Goal: Find specific page/section: Find specific page/section

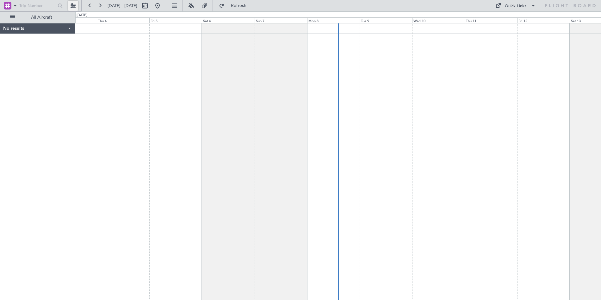
click at [72, 5] on button at bounding box center [73, 6] width 10 height 10
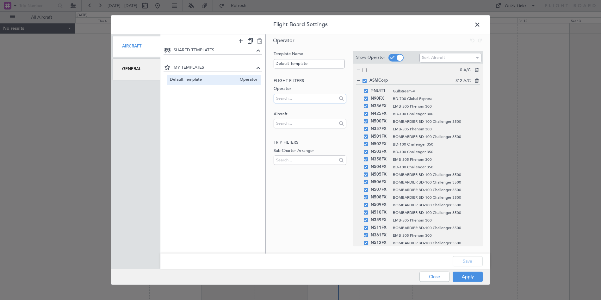
click at [295, 102] on input "text" at bounding box center [305, 98] width 59 height 9
type input "asm"
click at [297, 125] on input "text" at bounding box center [305, 123] width 59 height 9
type input "n422"
click at [132, 69] on div "General" at bounding box center [137, 69] width 48 height 21
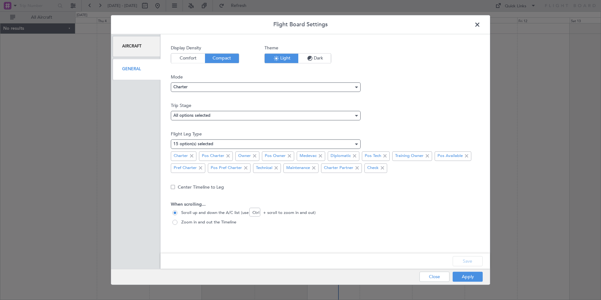
click at [134, 50] on div "Aircraft" at bounding box center [137, 46] width 48 height 21
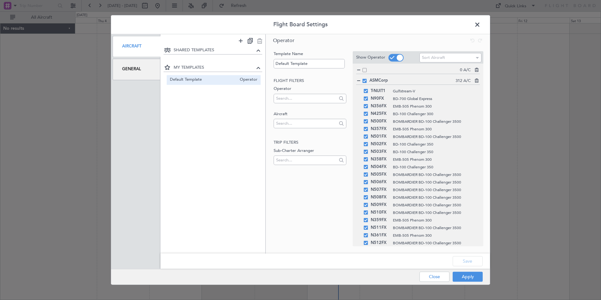
click at [198, 78] on span "Default Template" at bounding box center [203, 80] width 67 height 7
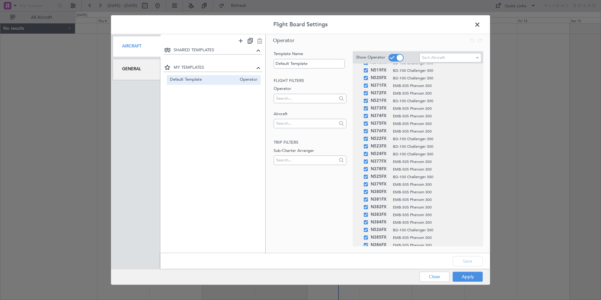
scroll to position [294, 0]
click at [481, 25] on span at bounding box center [481, 26] width 0 height 13
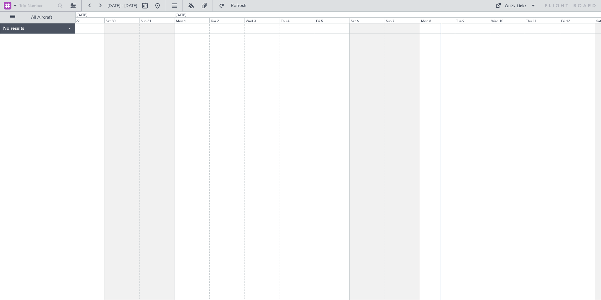
click at [355, 76] on div at bounding box center [338, 161] width 526 height 277
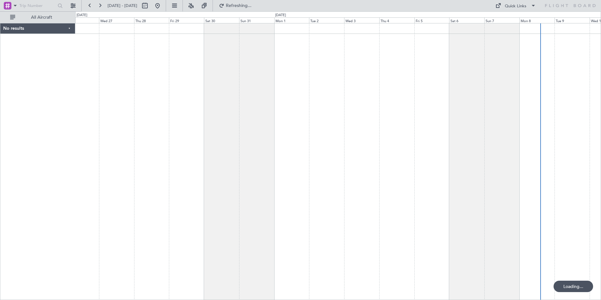
click at [246, 87] on div at bounding box center [338, 161] width 526 height 277
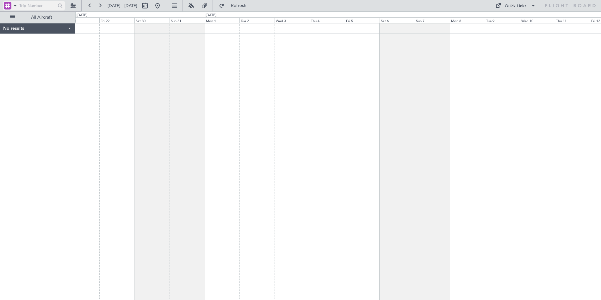
click at [43, 8] on input "text" at bounding box center [36, 5] width 35 height 9
click at [16, 6] on span at bounding box center [15, 6] width 8 height 8
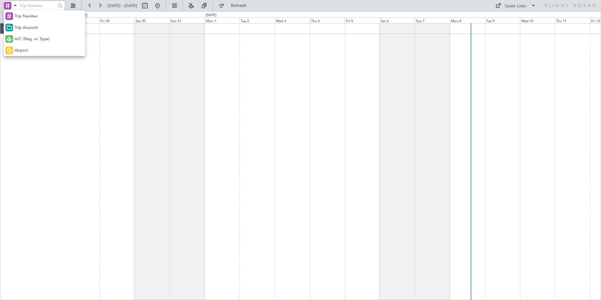
click at [33, 6] on div at bounding box center [300, 150] width 601 height 300
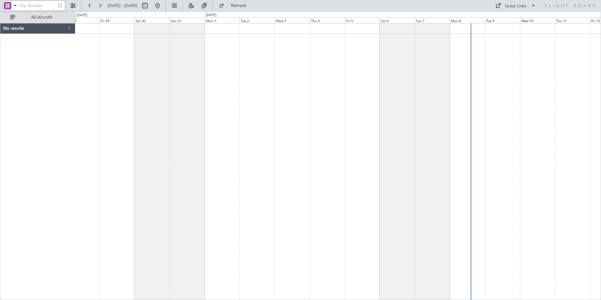
click at [33, 6] on input "text" at bounding box center [36, 5] width 35 height 9
type input "87"
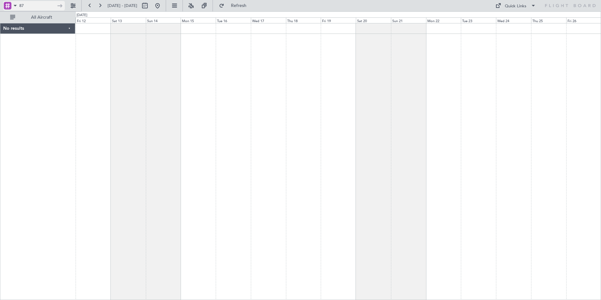
click at [42, 5] on input "87" at bounding box center [36, 5] width 35 height 9
click at [18, 5] on span at bounding box center [15, 6] width 8 height 8
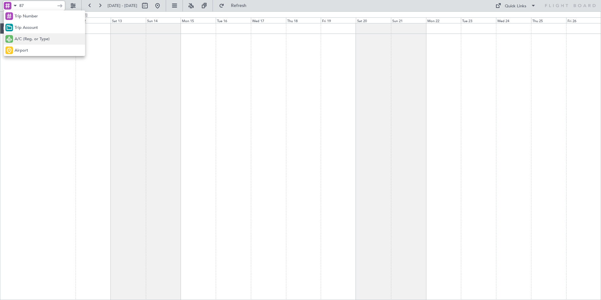
click at [31, 38] on span "A/C (Reg. or Type)" at bounding box center [32, 39] width 35 height 6
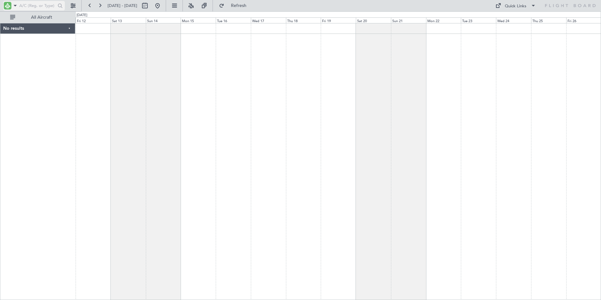
click at [33, 3] on input "text" at bounding box center [36, 5] width 35 height 9
type input "n425"
click at [71, 3] on button at bounding box center [73, 6] width 10 height 10
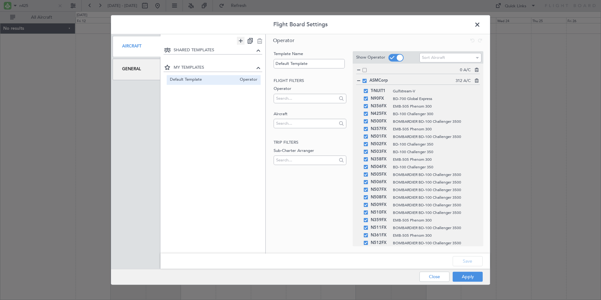
click at [240, 42] on icon at bounding box center [241, 41] width 8 height 8
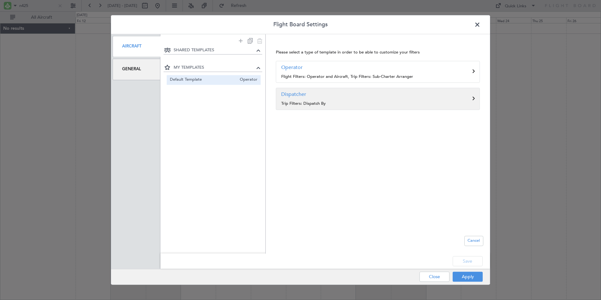
click at [327, 103] on p "Trip Filters: Dispatch By" at bounding box center [377, 104] width 193 height 6
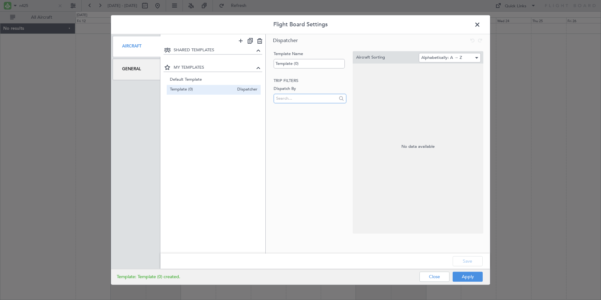
click at [320, 101] on input "text" at bounding box center [305, 98] width 59 height 9
click at [306, 110] on mat-option "ASMCorp" at bounding box center [310, 108] width 72 height 9
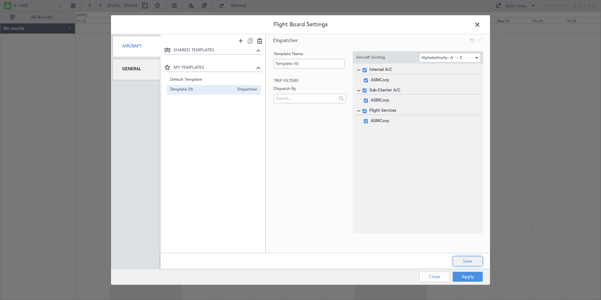
click at [478, 264] on button "Save" at bounding box center [468, 261] width 30 height 10
click at [468, 279] on button "Apply" at bounding box center [468, 277] width 30 height 10
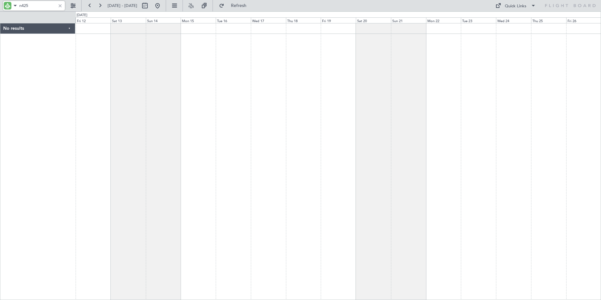
click at [43, 7] on input "n425" at bounding box center [36, 5] width 35 height 9
click at [85, 41] on div at bounding box center [338, 161] width 526 height 277
click at [150, 7] on button at bounding box center [145, 6] width 10 height 10
select select "9"
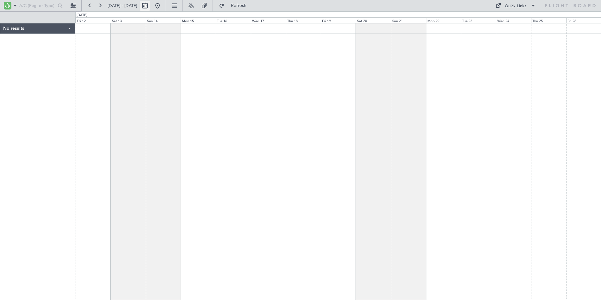
select select "2025"
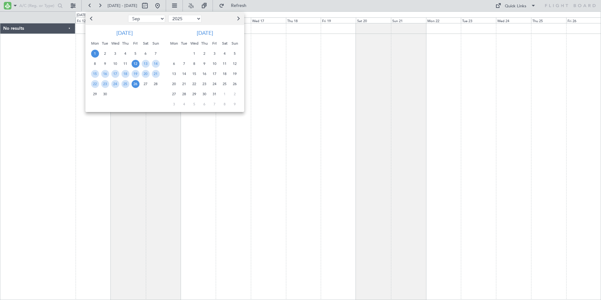
click at [95, 55] on span "1" at bounding box center [95, 54] width 8 height 8
click at [97, 73] on span "15" at bounding box center [95, 74] width 8 height 8
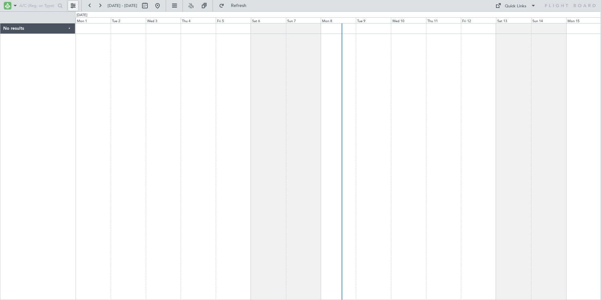
click at [70, 4] on button at bounding box center [73, 6] width 10 height 10
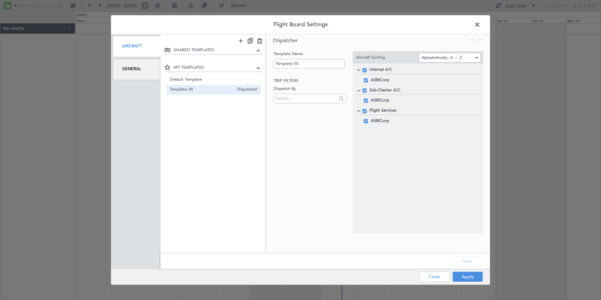
click at [131, 68] on div "General" at bounding box center [137, 69] width 48 height 21
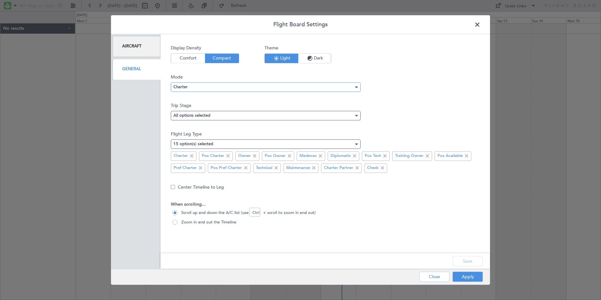
click at [207, 88] on div "Charter" at bounding box center [263, 86] width 180 height 9
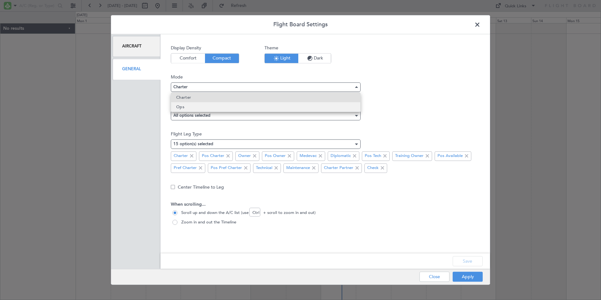
click at [193, 104] on mat-option "Ops" at bounding box center [265, 106] width 189 height 9
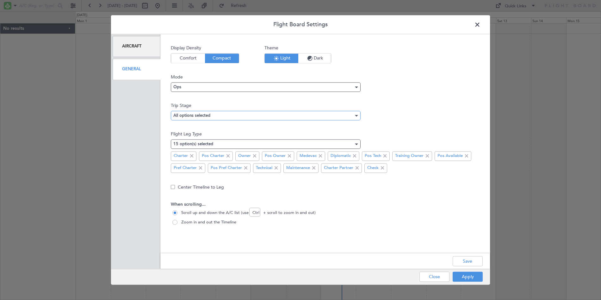
click at [227, 115] on div "All options selected" at bounding box center [263, 115] width 180 height 9
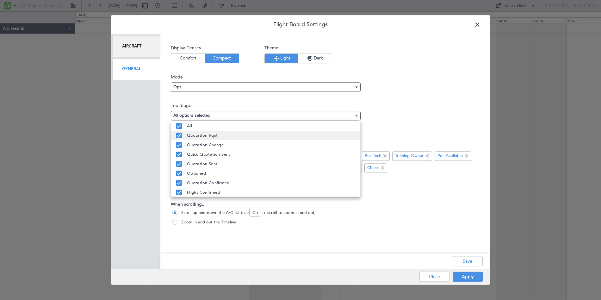
click at [185, 133] on mat-option "Quotation Rqst" at bounding box center [265, 135] width 189 height 9
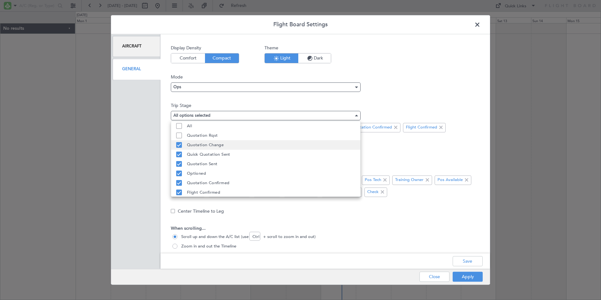
click at [180, 144] on mat-pseudo-checkbox at bounding box center [179, 145] width 6 height 6
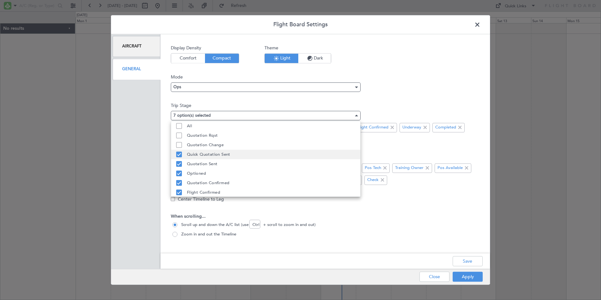
click at [180, 151] on mat-option "Quick Quotation Sent" at bounding box center [265, 154] width 189 height 9
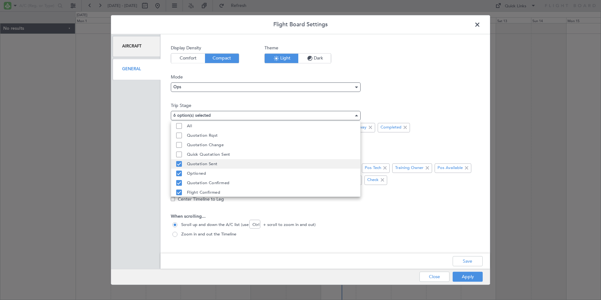
click at [178, 162] on mat-pseudo-checkbox at bounding box center [179, 164] width 6 height 6
click at [404, 109] on div at bounding box center [300, 150] width 601 height 300
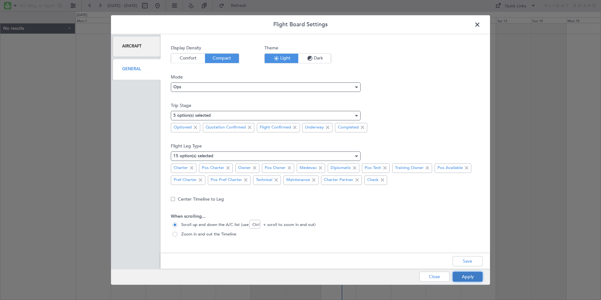
click at [470, 276] on button "Apply" at bounding box center [468, 277] width 30 height 10
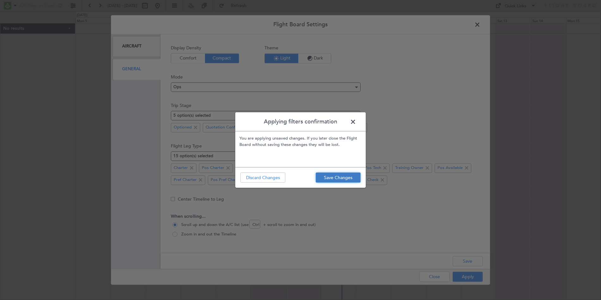
click at [331, 182] on button "Save Changes" at bounding box center [338, 178] width 45 height 10
